Goal: Task Accomplishment & Management: Use online tool/utility

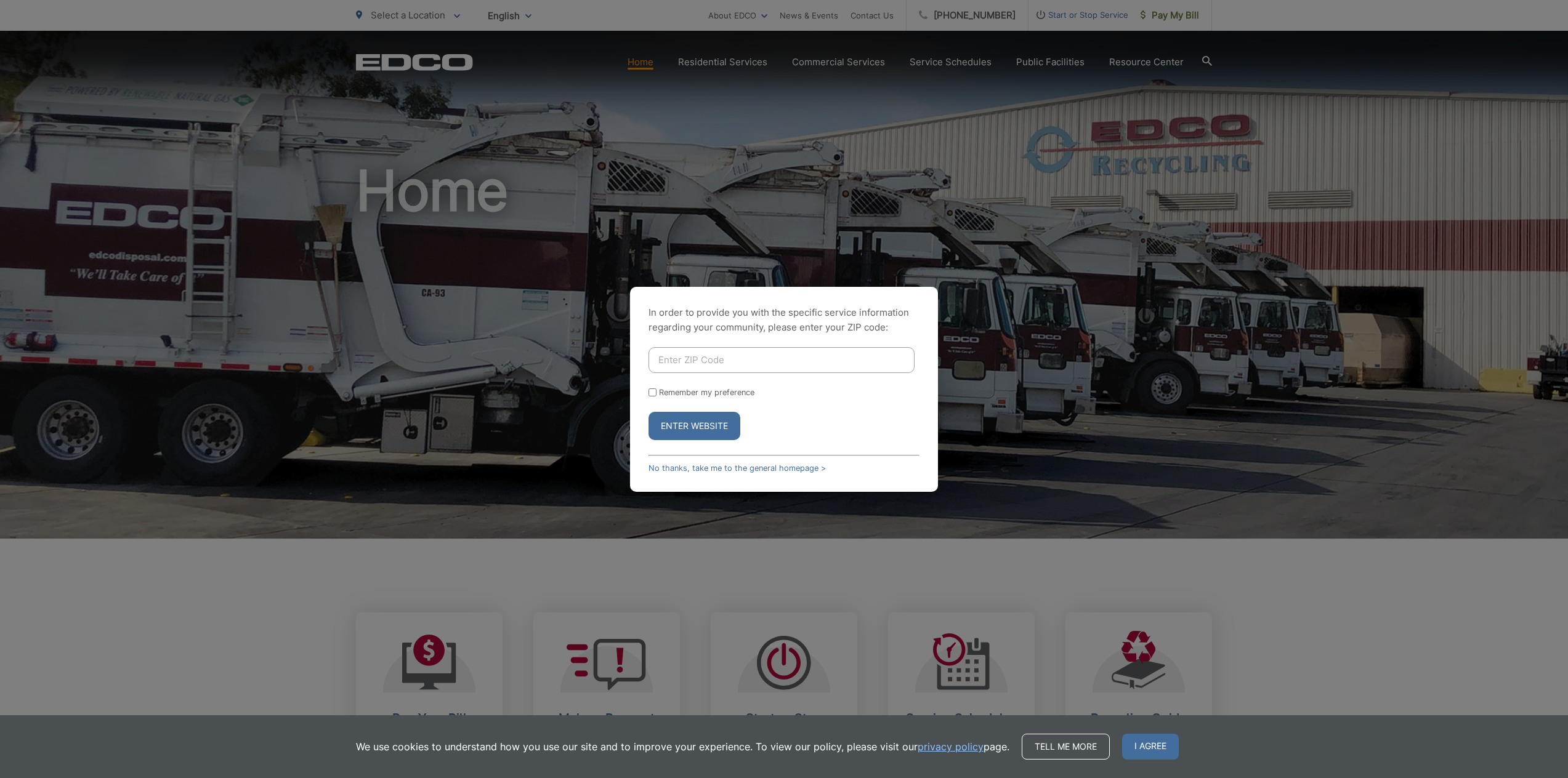
click at [743, 352] on input "Enter ZIP Code" at bounding box center [781, 360] width 266 height 26
type input "92118"
click at [648, 412] on button "Enter Website" at bounding box center [694, 425] width 91 height 28
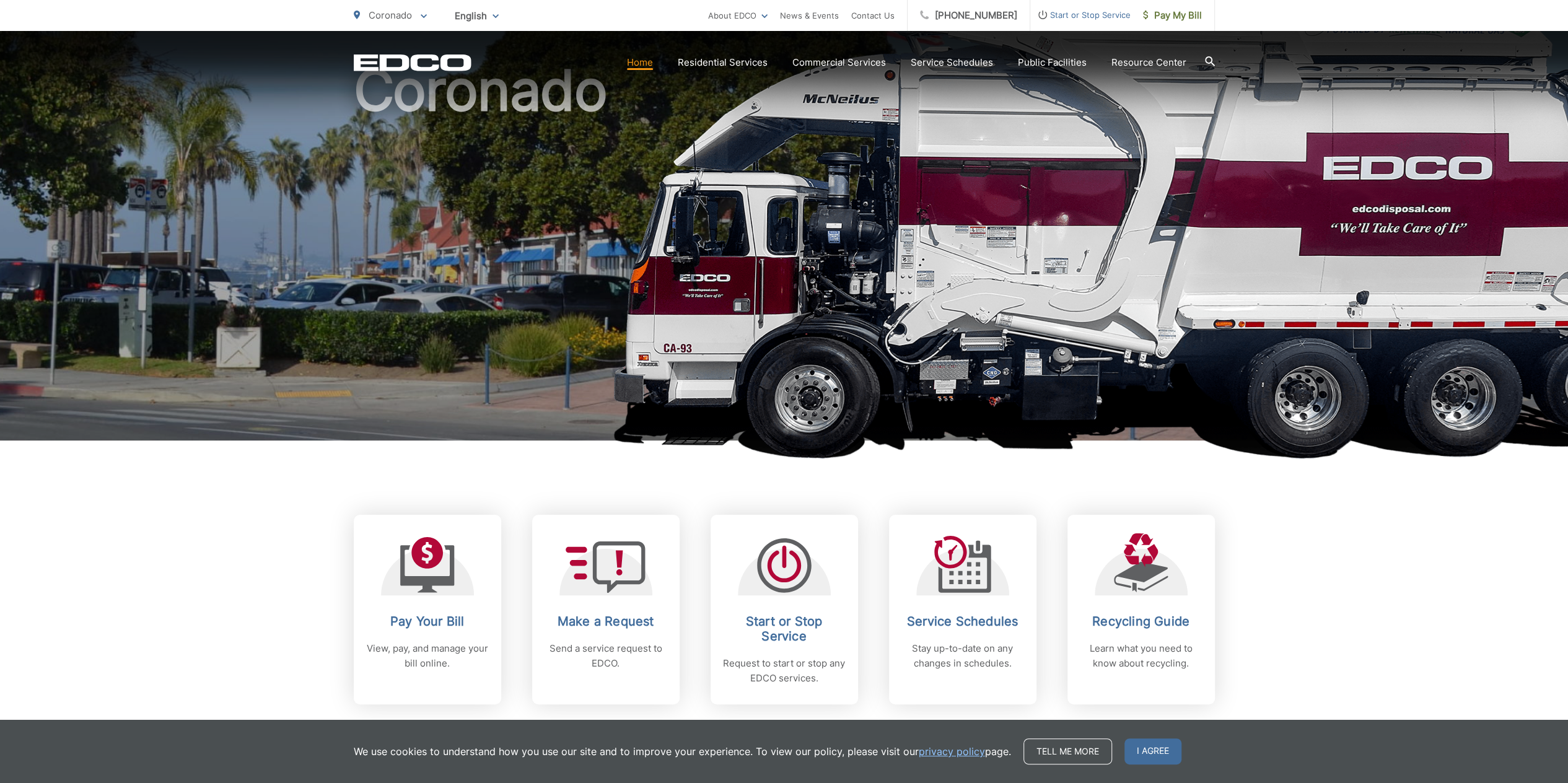
scroll to position [186, 0]
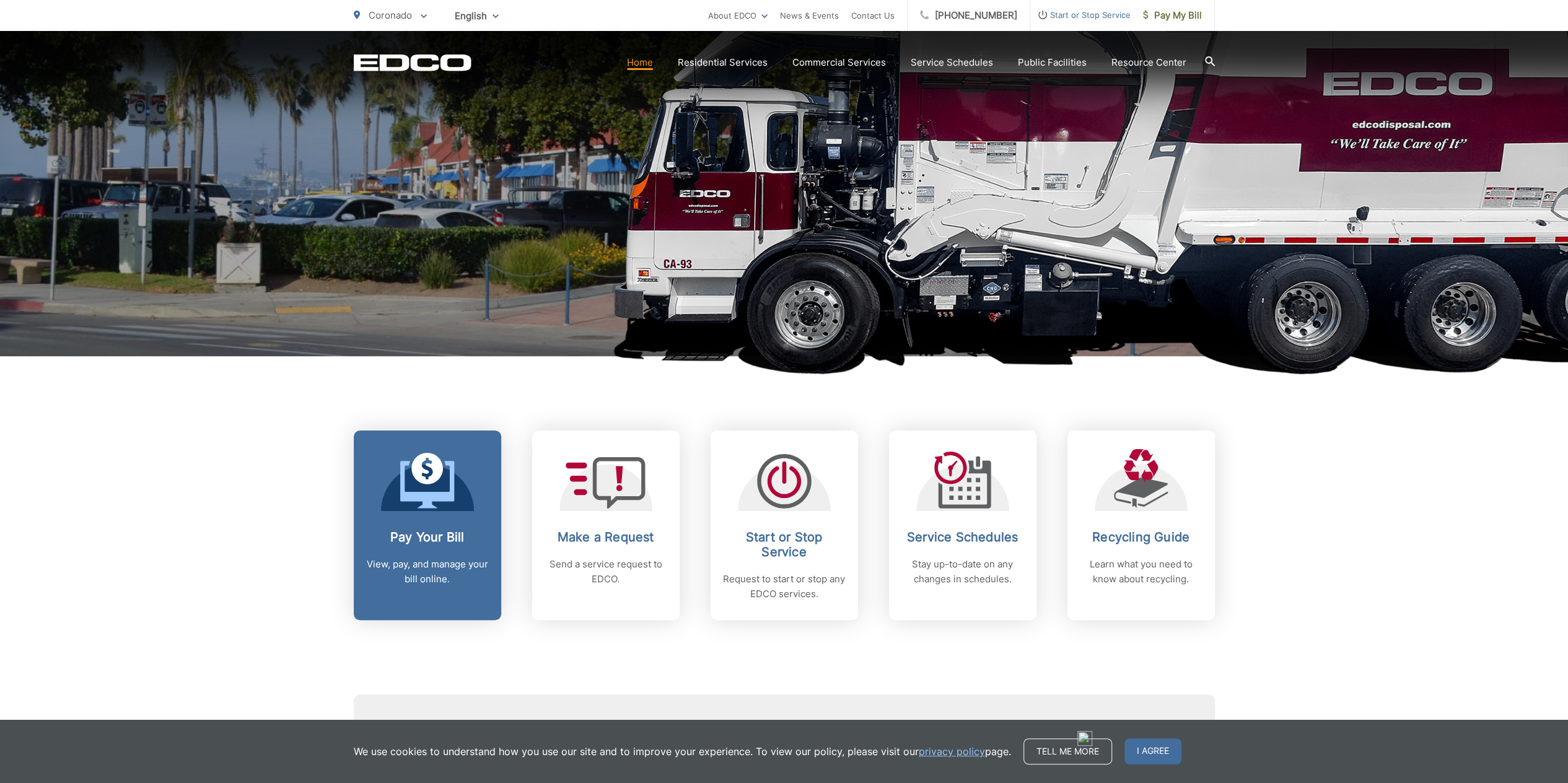
click at [464, 519] on link "Pay Your Bill View, pay, and manage your bill online." at bounding box center [427, 525] width 148 height 189
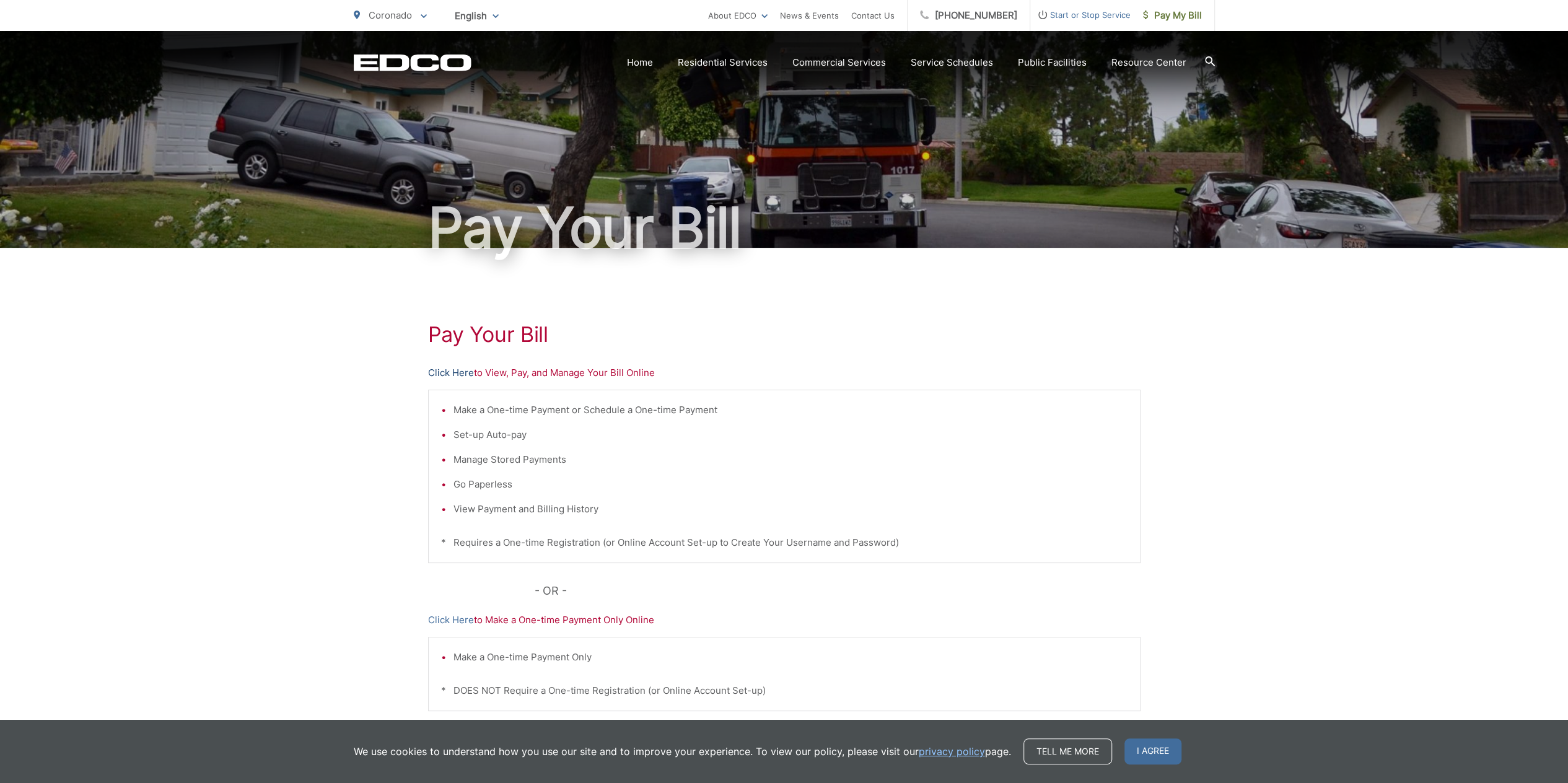
click at [442, 371] on link "Click Here" at bounding box center [451, 373] width 46 height 15
click at [433, 371] on link "Click Here" at bounding box center [451, 373] width 46 height 15
